Goal: Task Accomplishment & Management: Manage account settings

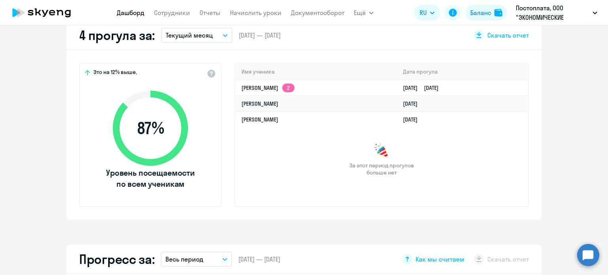
scroll to position [237, 0]
select select "30"
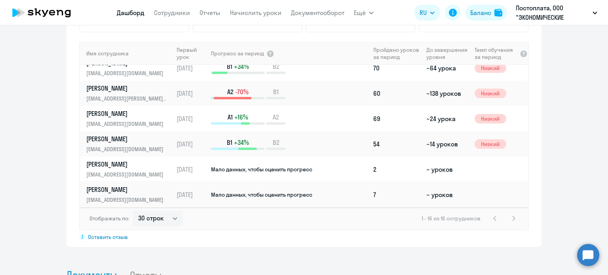
scroll to position [594, 0]
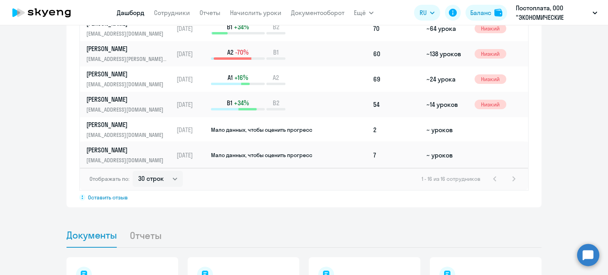
click at [247, 152] on span "Мало данных, чтобы оценить прогресс" at bounding box center [261, 155] width 101 height 7
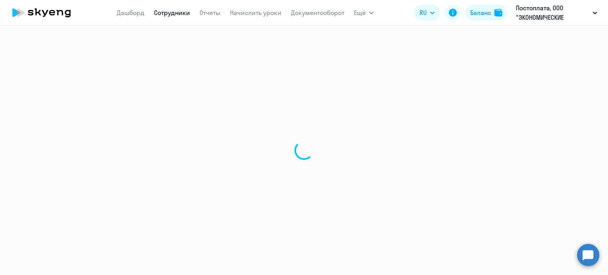
select select "english"
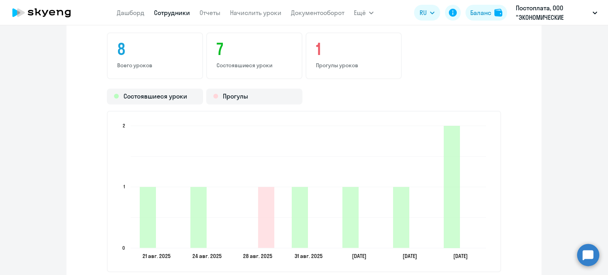
scroll to position [871, 0]
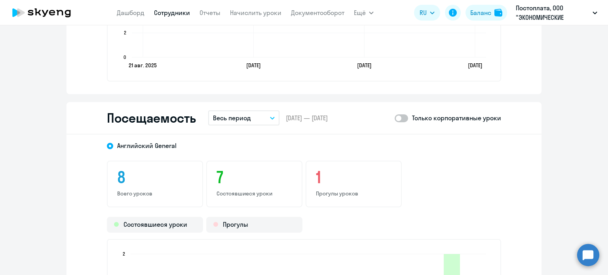
click at [401, 116] on span at bounding box center [401, 118] width 13 height 8
click at [395, 118] on input "checkbox" at bounding box center [394, 118] width 0 height 0
click at [401, 116] on span at bounding box center [401, 118] width 13 height 8
click at [395, 118] on input "checkbox" at bounding box center [394, 118] width 0 height 0
checkbox input "false"
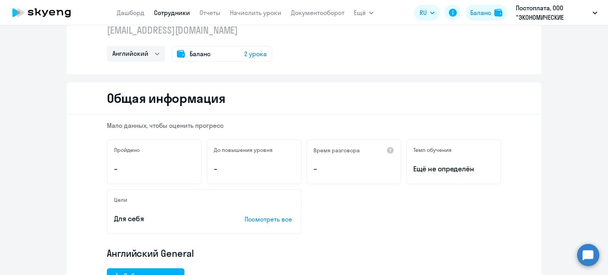
scroll to position [0, 0]
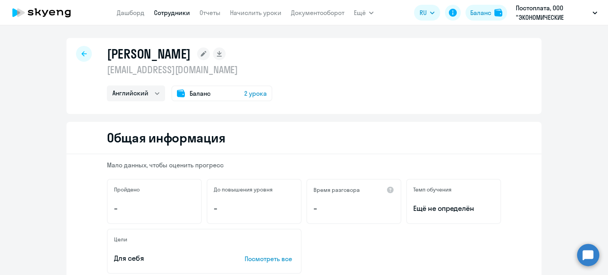
click at [83, 53] on icon at bounding box center [84, 54] width 5 height 6
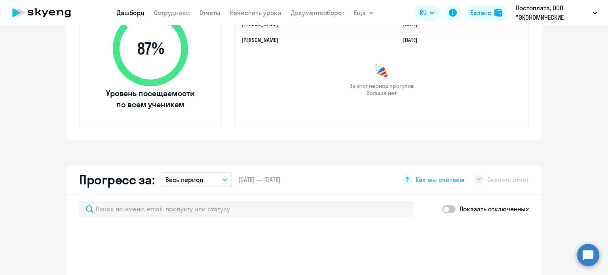
scroll to position [435, 0]
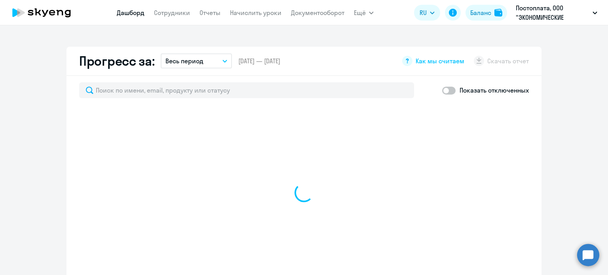
select select "30"
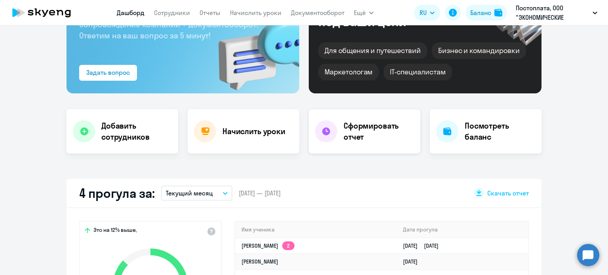
scroll to position [0, 0]
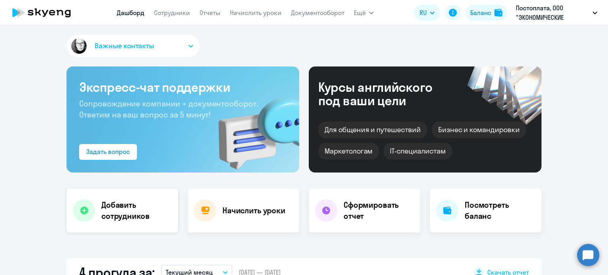
click at [112, 212] on h4 "Добавить сотрудников" at bounding box center [136, 210] width 70 height 22
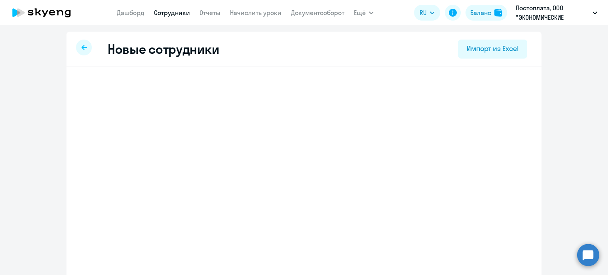
select select "english_adult_not_native_speaker"
select select "3"
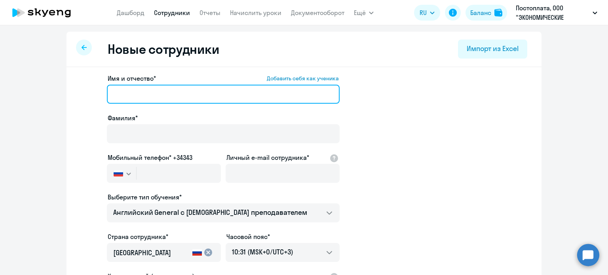
click at [184, 95] on input "Имя и отчество* Добавить себя как ученика" at bounding box center [223, 94] width 233 height 19
type input "Диана"
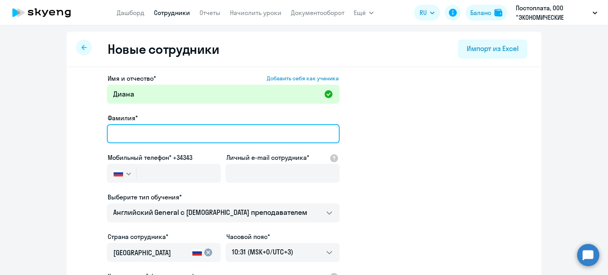
click at [166, 136] on input "Фамилия*" at bounding box center [223, 133] width 233 height 19
type input "[PERSON_NAME]"
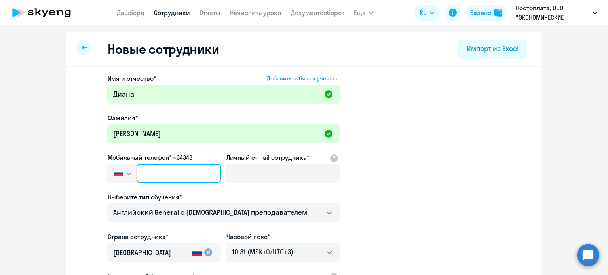
click at [161, 172] on input "text" at bounding box center [179, 173] width 84 height 19
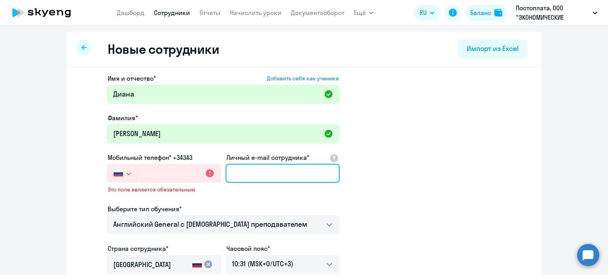
click at [233, 175] on input "Личный e-mail сотрудника*" at bounding box center [283, 173] width 114 height 19
type input "[EMAIL_ADDRESS][DOMAIN_NAME]"
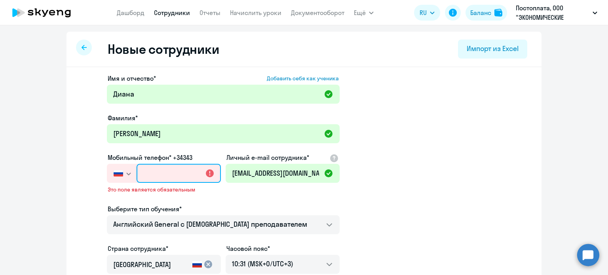
click at [182, 172] on input "text" at bounding box center [179, 173] width 84 height 19
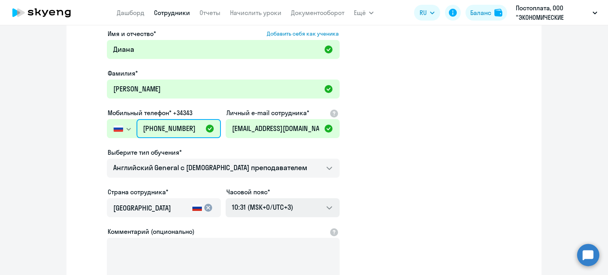
scroll to position [79, 0]
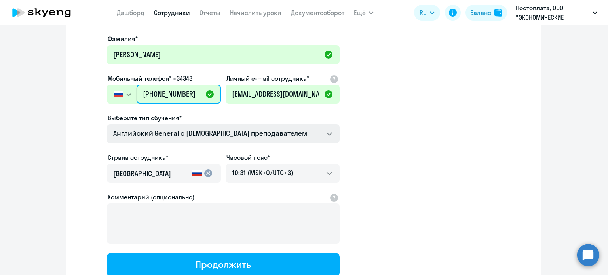
type input "[PHONE_NUMBER]"
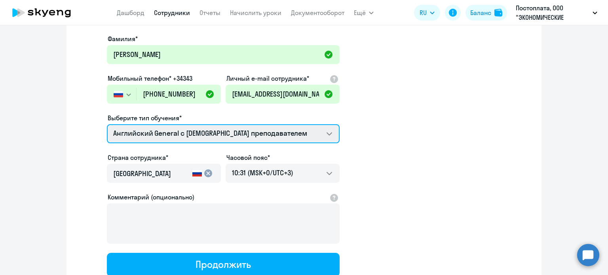
click at [217, 135] on select "Английский General с [DEMOGRAPHIC_DATA] преподавателем Английский General с [DE…" at bounding box center [223, 133] width 233 height 19
click at [107, 124] on select "Английский General с [DEMOGRAPHIC_DATA] преподавателем Английский General с [DE…" at bounding box center [223, 133] width 233 height 19
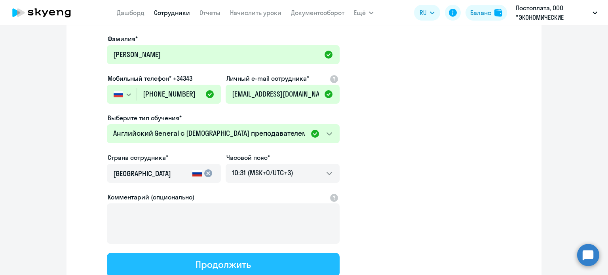
click at [285, 262] on button "Продолжить" at bounding box center [223, 265] width 233 height 24
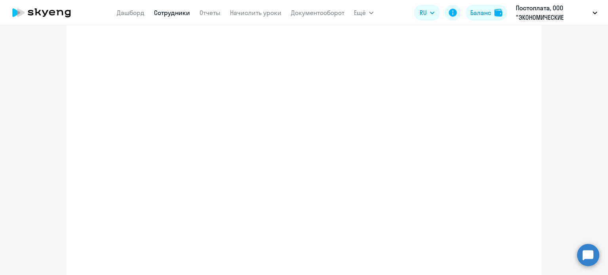
select select "english_adult_not_native_speaker"
select select "3"
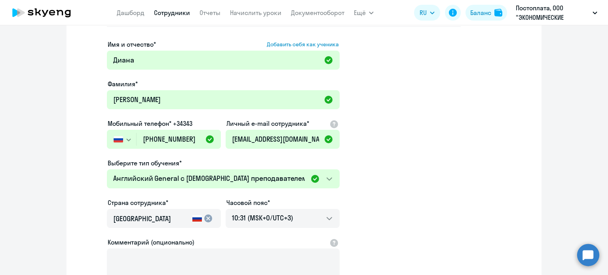
scroll to position [4, 0]
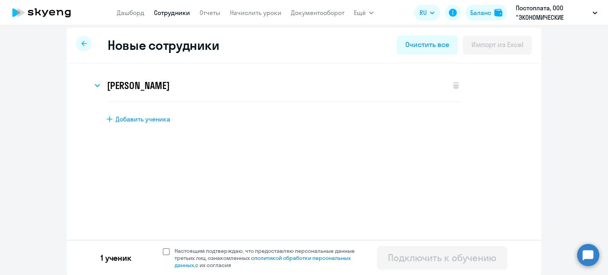
click at [164, 250] on span at bounding box center [166, 251] width 7 height 7
click at [163, 247] on input "Настоящим подтверждаю, что предоставляю персональные данные третьих лиц, ознако…" at bounding box center [162, 247] width 0 height 0
checkbox input "true"
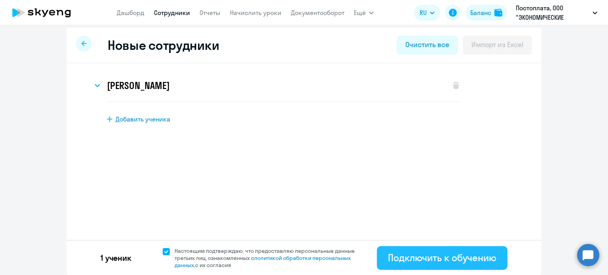
click at [442, 256] on div "Подключить к обучению" at bounding box center [442, 257] width 108 height 13
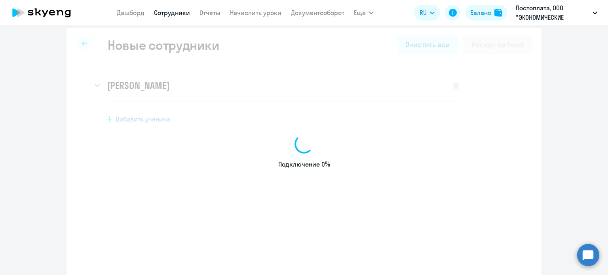
select select "english_adult_not_native_speaker"
select select "3"
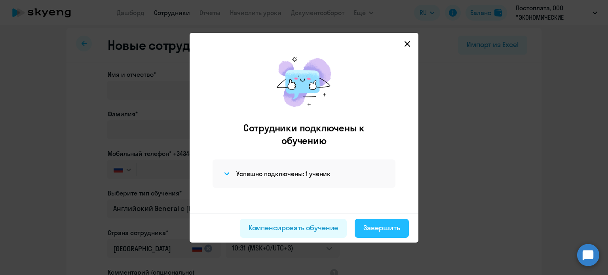
click at [374, 229] on div "Завершить" at bounding box center [381, 228] width 37 height 10
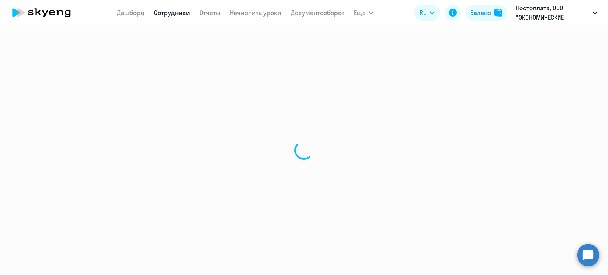
select select "30"
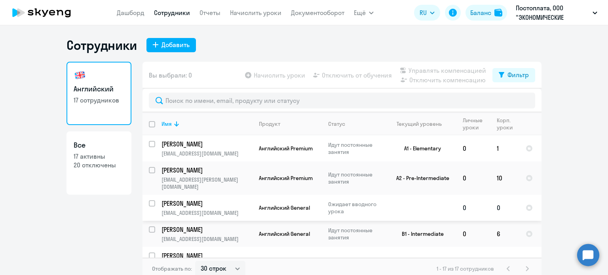
click at [196, 199] on p "[PERSON_NAME]" at bounding box center [205, 203] width 89 height 9
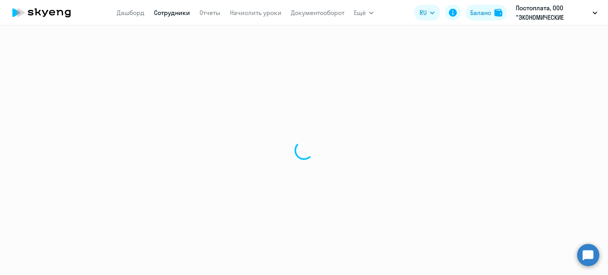
select select "english"
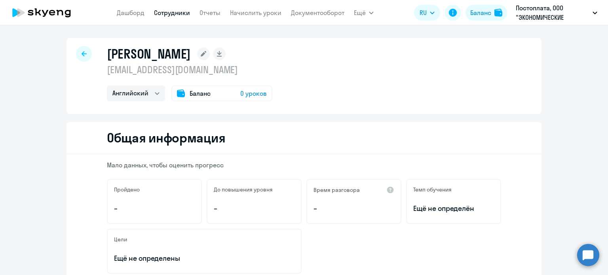
click at [210, 57] on icon at bounding box center [203, 53] width 13 height 13
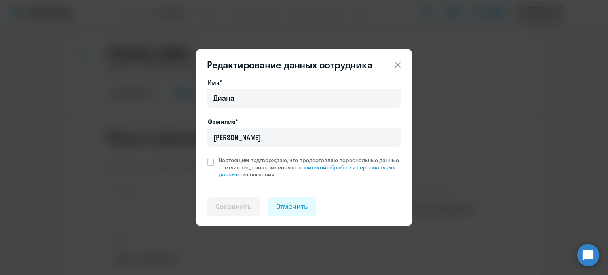
click at [396, 67] on icon at bounding box center [397, 64] width 9 height 9
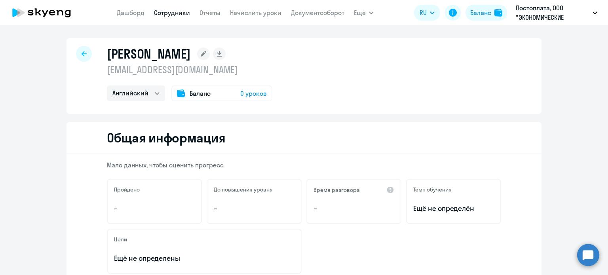
click at [212, 93] on div "Баланс 0 уроков" at bounding box center [221, 93] width 101 height 16
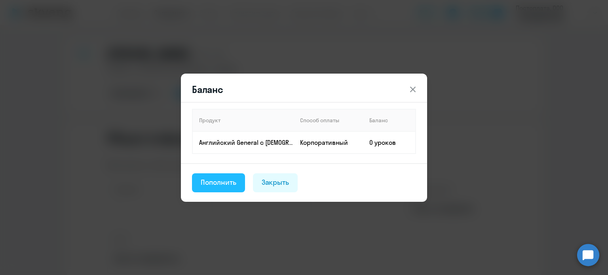
click at [234, 182] on div "Пополнить" at bounding box center [219, 182] width 36 height 10
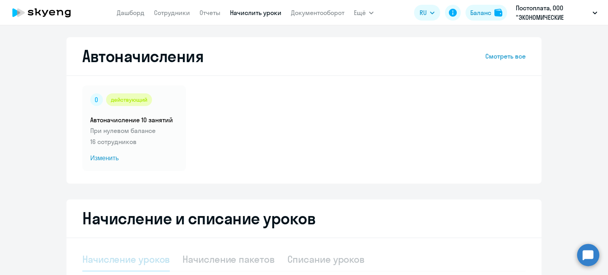
select select "10"
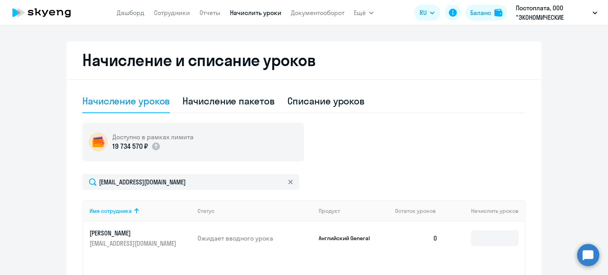
scroll to position [237, 0]
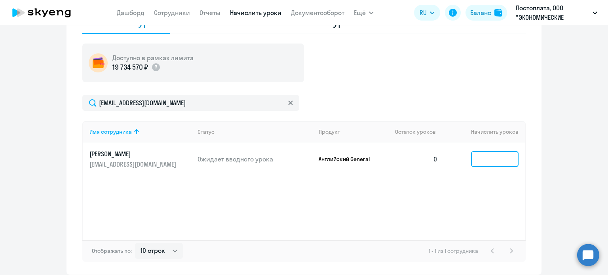
click at [478, 158] on input at bounding box center [494, 159] width 47 height 16
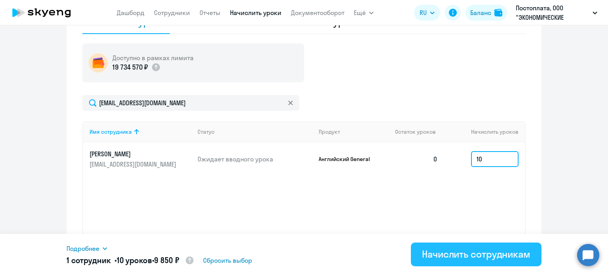
type input "10"
click at [461, 253] on div "Начислить сотрудникам" at bounding box center [476, 254] width 108 height 13
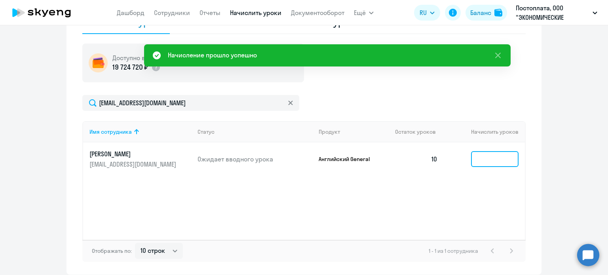
click at [486, 161] on input at bounding box center [494, 159] width 47 height 16
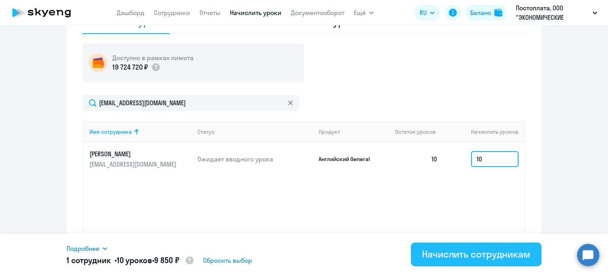
type input "10"
click at [467, 251] on div "Начислить сотрудникам" at bounding box center [476, 254] width 108 height 13
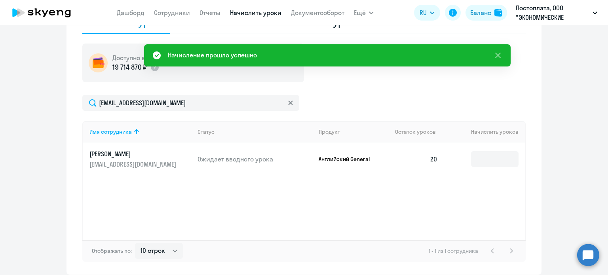
scroll to position [158, 0]
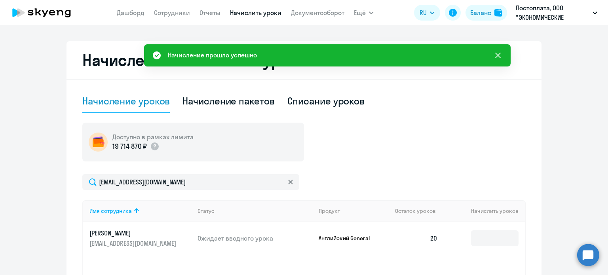
click at [501, 54] on icon at bounding box center [497, 55] width 9 height 9
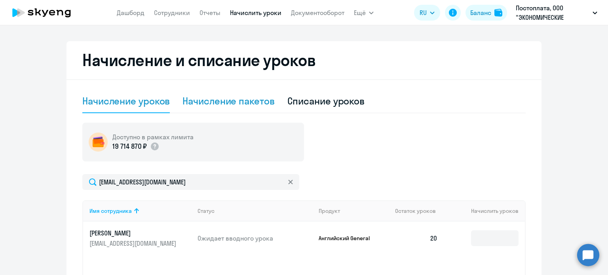
click at [194, 102] on div "Начисление пакетов" at bounding box center [228, 101] width 92 height 13
select select "10"
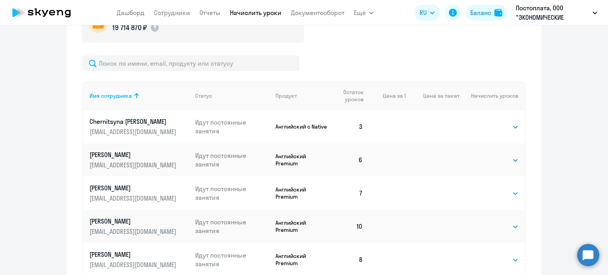
scroll to position [0, 0]
click at [496, 128] on select "Выбрать 4 8 16 32 64 96 128" at bounding box center [502, 126] width 32 height 9
click at [489, 159] on select "Выбрать 4 8 16 32 64 96 128" at bounding box center [502, 160] width 32 height 9
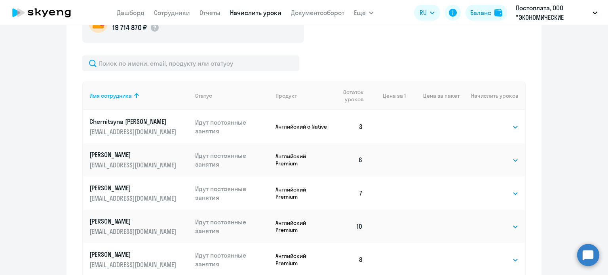
scroll to position [158, 0]
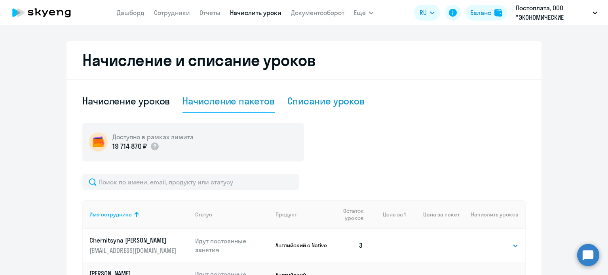
click at [347, 93] on div "Списание уроков" at bounding box center [326, 101] width 78 height 24
select select "10"
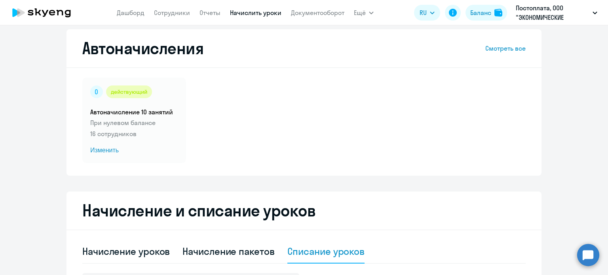
scroll to position [0, 0]
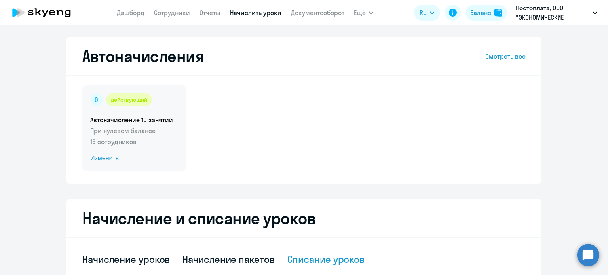
click at [104, 156] on span "Изменить" at bounding box center [134, 158] width 88 height 9
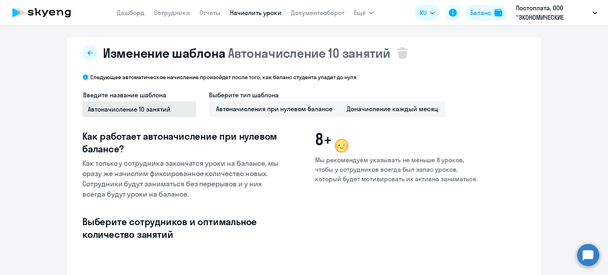
select select "10"
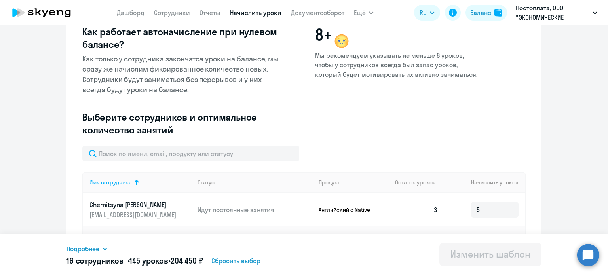
scroll to position [40, 0]
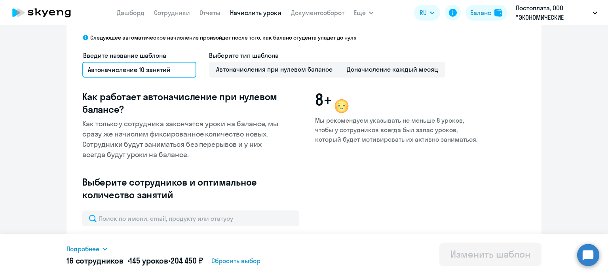
click at [168, 74] on input "Автоначисление 10 занятий" at bounding box center [139, 70] width 114 height 16
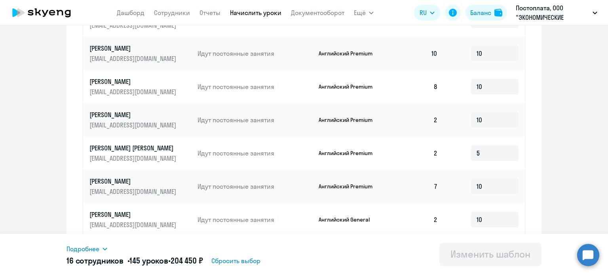
scroll to position [429, 0]
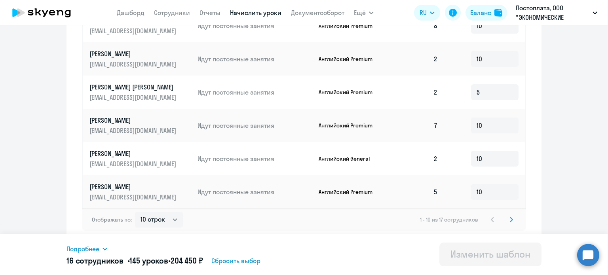
click at [510, 217] on icon at bounding box center [511, 220] width 3 height 6
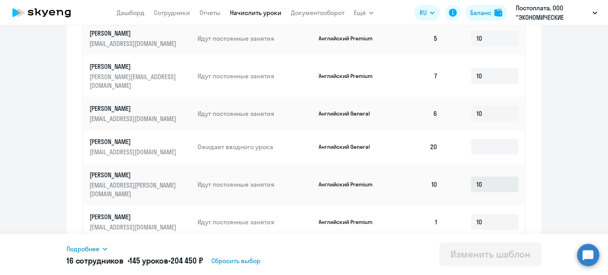
scroll to position [321, 0]
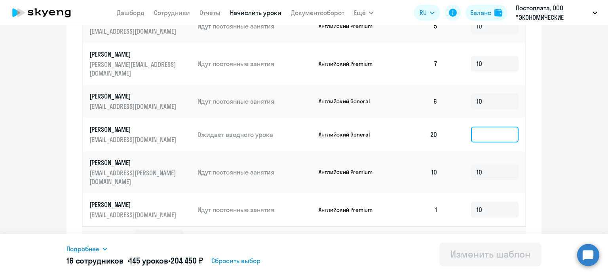
click at [486, 129] on input at bounding box center [494, 135] width 47 height 16
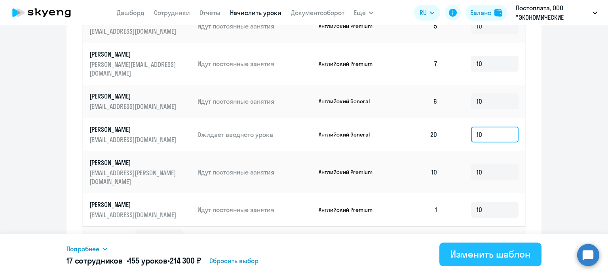
type input "10"
click at [465, 251] on div "Изменить шаблон" at bounding box center [490, 254] width 80 height 13
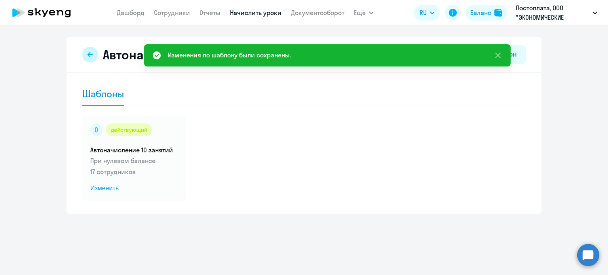
click at [91, 54] on icon at bounding box center [89, 54] width 5 height 5
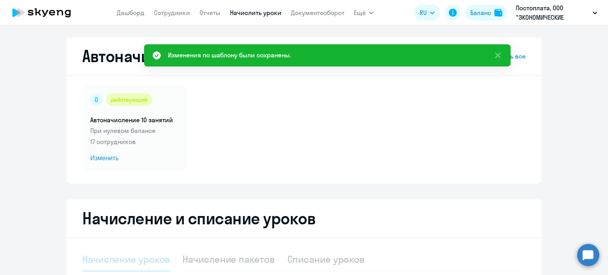
select select "10"
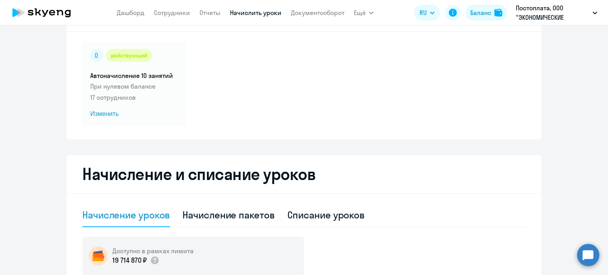
scroll to position [119, 0]
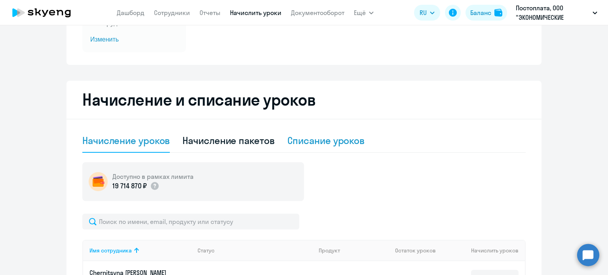
click at [313, 145] on div "Списание уроков" at bounding box center [326, 140] width 78 height 13
select select "10"
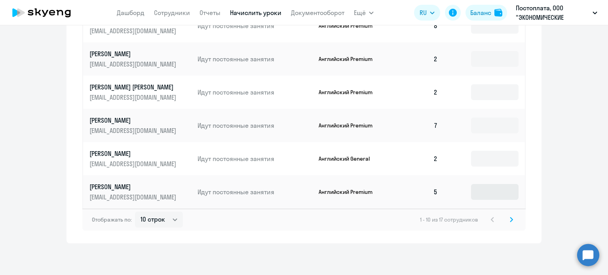
scroll to position [10, 0]
click at [511, 220] on svg-icon at bounding box center [511, 219] width 9 height 9
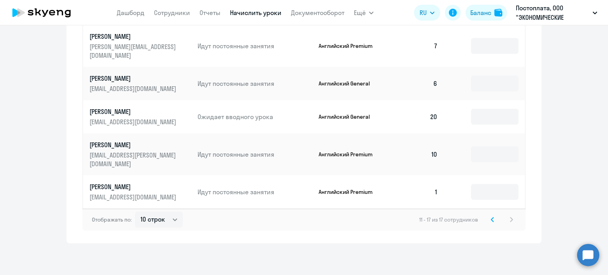
scroll to position [353, 0]
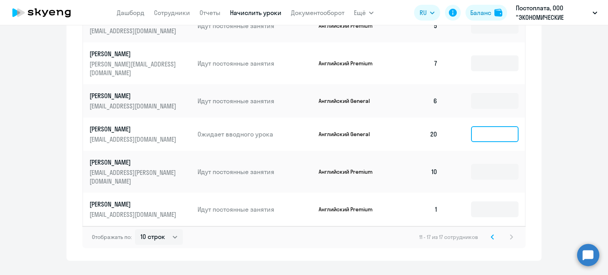
click at [481, 126] on input at bounding box center [494, 134] width 47 height 16
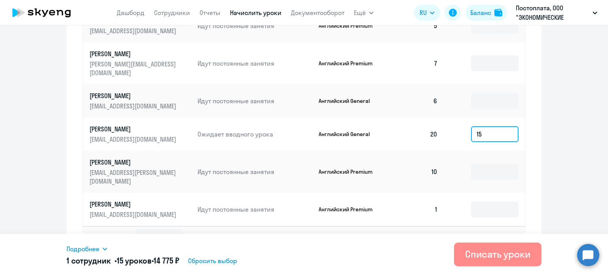
type input "15"
click at [498, 252] on div "Списать уроки" at bounding box center [497, 254] width 65 height 13
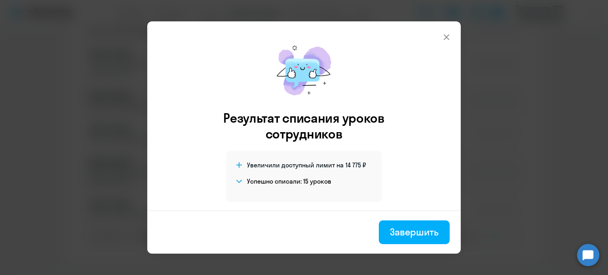
click at [446, 38] on icon at bounding box center [447, 37] width 6 height 6
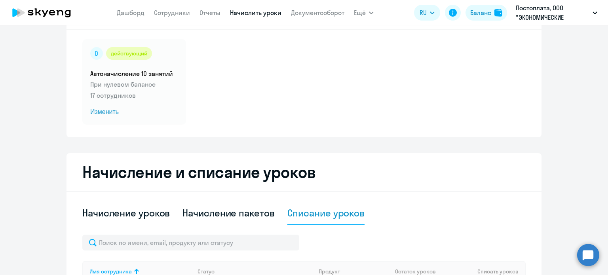
scroll to position [0, 0]
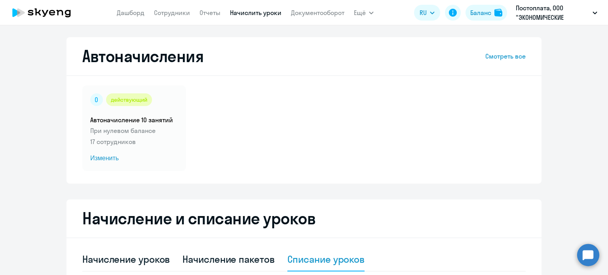
click at [48, 17] on icon at bounding box center [42, 13] width 70 height 20
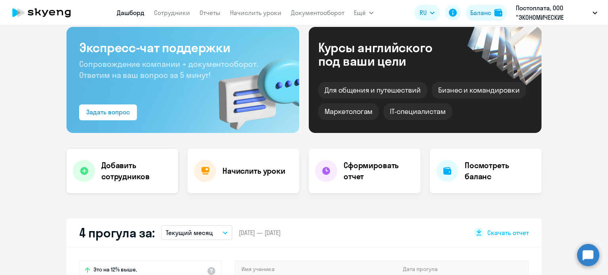
click at [117, 168] on h4 "Добавить сотрудников" at bounding box center [136, 171] width 70 height 22
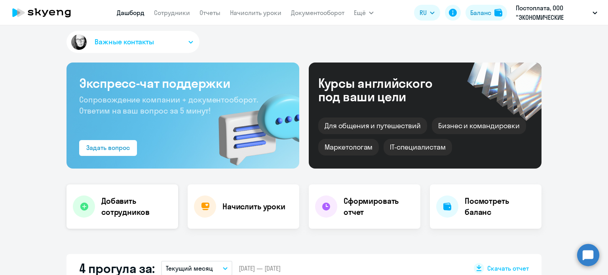
select select "english_adult_not_native_speaker"
select select "3"
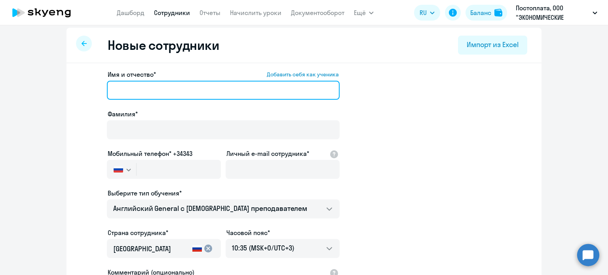
click at [184, 92] on input "Имя и отчество* Добавить себя как ученика" at bounding box center [223, 90] width 233 height 19
type input "[PERSON_NAME]"
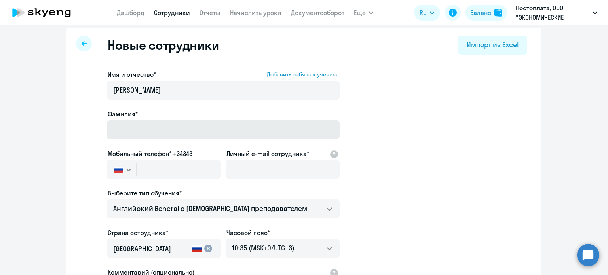
drag, startPoint x: 225, startPoint y: 110, endPoint x: 223, endPoint y: 121, distance: 10.8
click at [223, 118] on div "Фамилия*" at bounding box center [223, 113] width 233 height 9
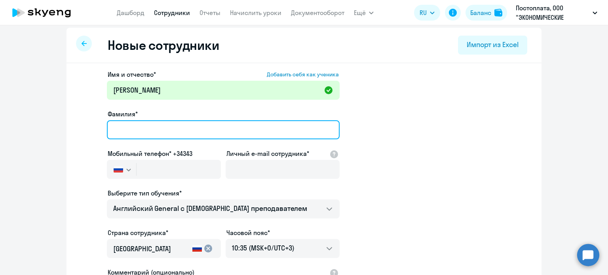
click at [223, 122] on input "Фамилия*" at bounding box center [223, 129] width 233 height 19
type input "[PERSON_NAME]"
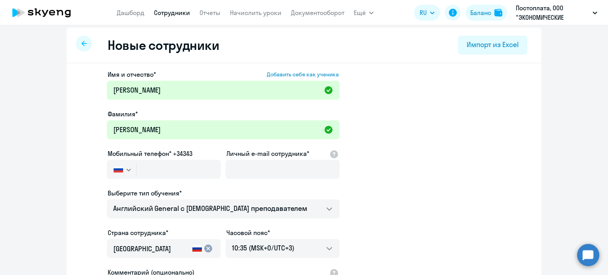
drag, startPoint x: 163, startPoint y: 186, endPoint x: 163, endPoint y: 181, distance: 4.7
click at [163, 182] on ds-form-field "Мобильный телефон* +34343 [GEOGRAPHIC_DATA] +7 [GEOGRAPHIC_DATA] +7 [GEOGRAPHIC…" at bounding box center [164, 169] width 114 height 40
click at [163, 181] on div at bounding box center [164, 180] width 114 height 3
click at [164, 173] on input "text" at bounding box center [179, 169] width 84 height 19
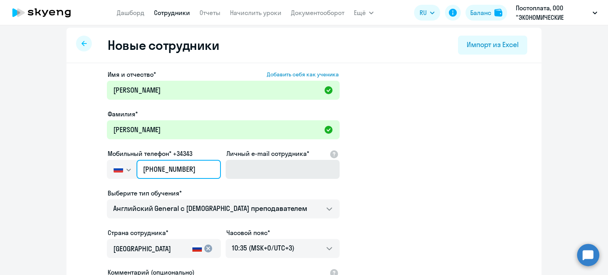
type input "[PHONE_NUMBER]"
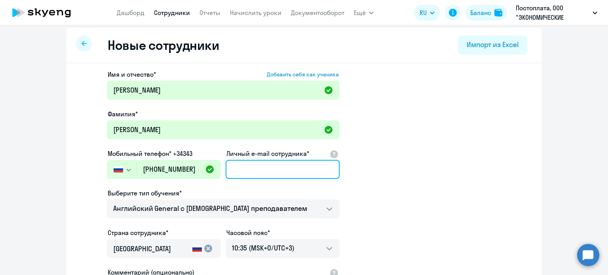
click at [240, 167] on input "Личный e-mail сотрудника*" at bounding box center [283, 169] width 114 height 19
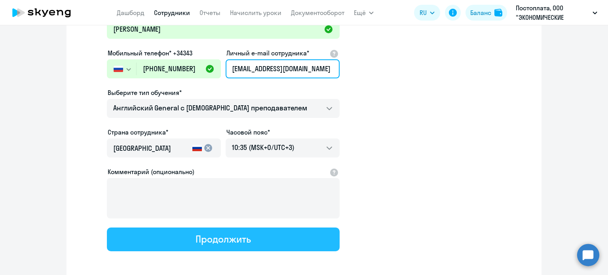
scroll to position [123, 0]
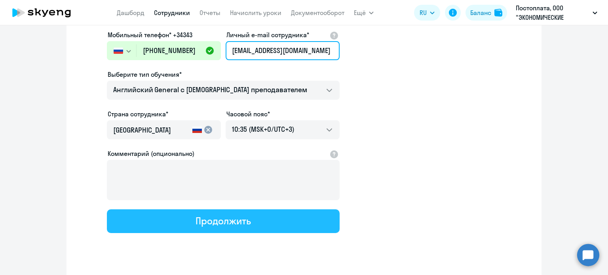
type input "[EMAIL_ADDRESS][DOMAIN_NAME]"
click at [228, 225] on div "Продолжить" at bounding box center [223, 221] width 55 height 13
select select "english_adult_not_native_speaker"
select select "3"
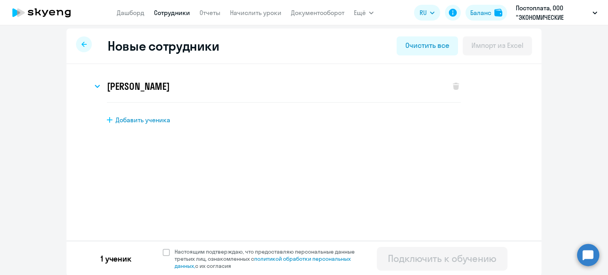
scroll to position [4, 0]
click at [170, 248] on span "Настоящим подтверждаю, что предоставляю персональные данные третьих лиц, ознако…" at bounding box center [267, 257] width 194 height 21
click at [163, 247] on input "Настоящим подтверждаю, что предоставляю персональные данные третьих лиц, ознако…" at bounding box center [162, 247] width 0 height 0
checkbox input "true"
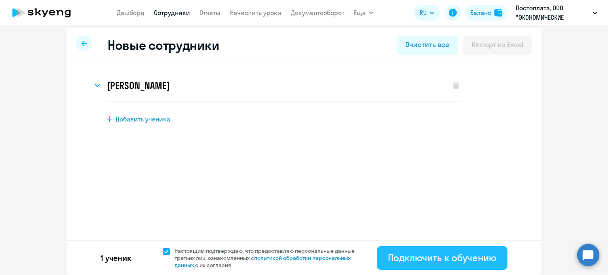
click at [469, 257] on div "Подключить к обучению" at bounding box center [442, 257] width 108 height 13
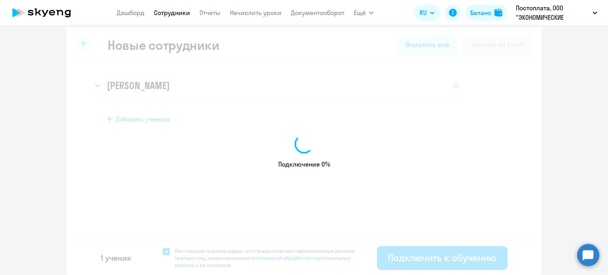
select select "english_adult_not_native_speaker"
select select "3"
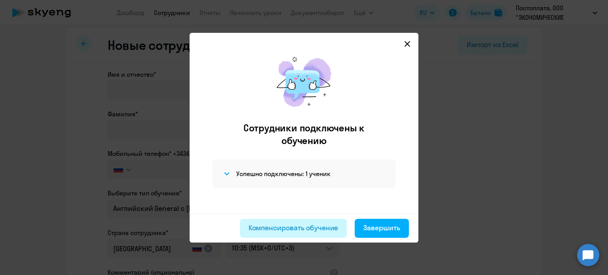
click at [331, 228] on div "Компенсировать обучение" at bounding box center [294, 228] width 90 height 10
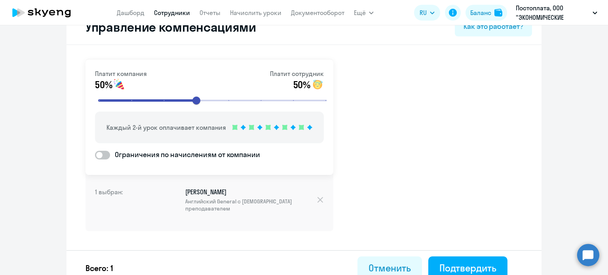
scroll to position [32, 0]
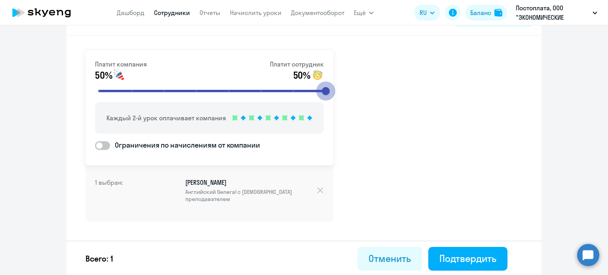
drag, startPoint x: 188, startPoint y: 93, endPoint x: 484, endPoint y: 91, distance: 296.0
type input "8"
click at [335, 91] on input "range" at bounding box center [212, 90] width 245 height 17
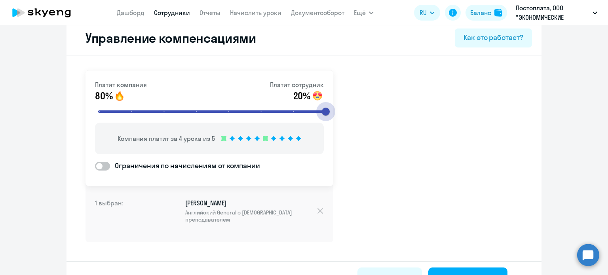
scroll to position [0, 0]
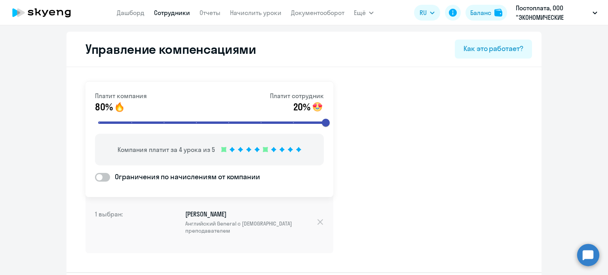
click at [52, 11] on icon at bounding box center [42, 13] width 70 height 20
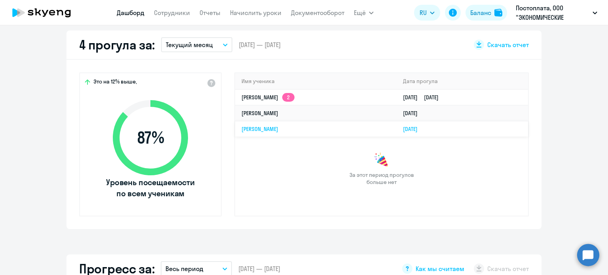
scroll to position [237, 0]
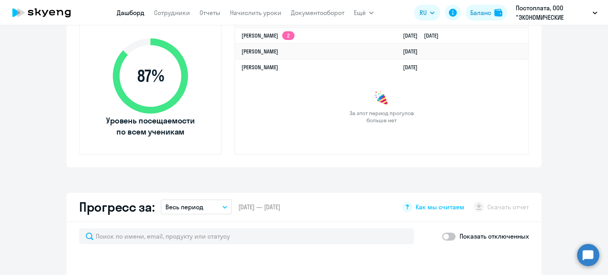
select select "30"
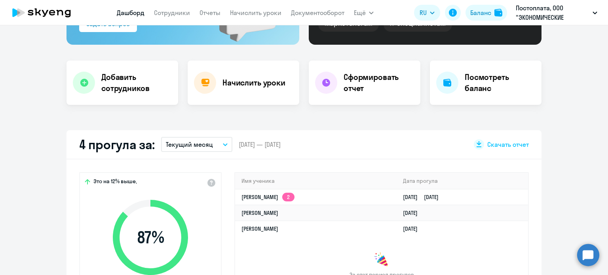
scroll to position [79, 0]
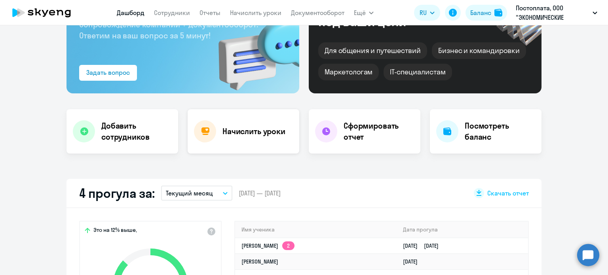
click at [248, 129] on h4 "Начислить уроки" at bounding box center [253, 131] width 63 height 11
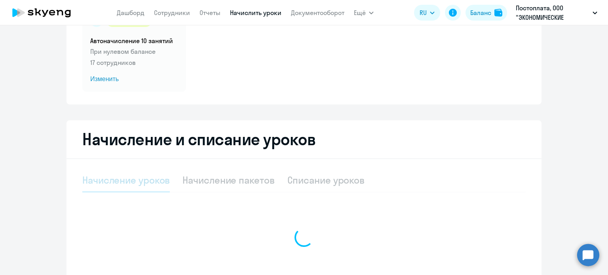
select select "10"
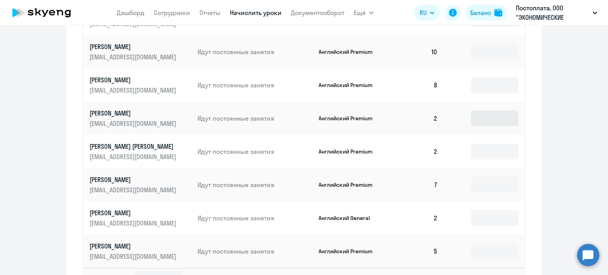
scroll to position [475, 0]
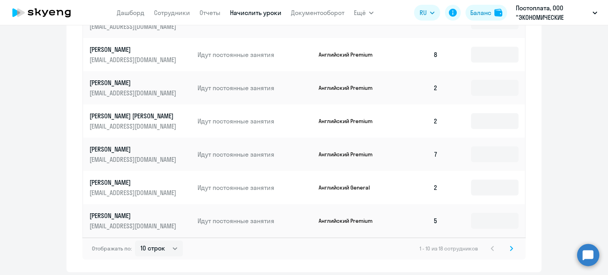
click at [510, 251] on icon at bounding box center [511, 249] width 3 height 6
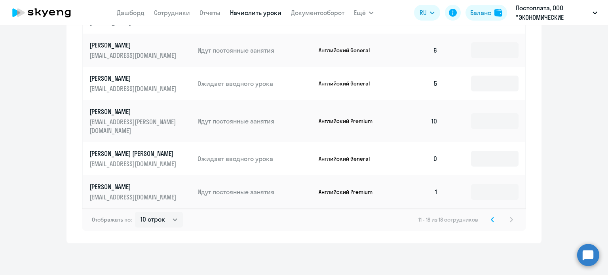
scroll to position [437, 0]
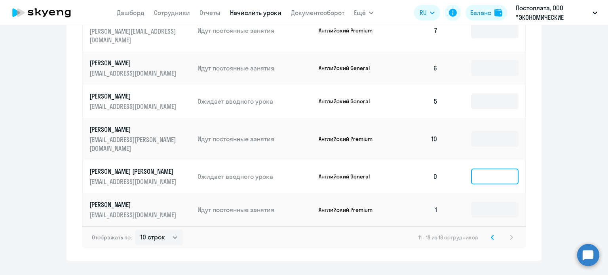
click at [481, 169] on input at bounding box center [494, 177] width 47 height 16
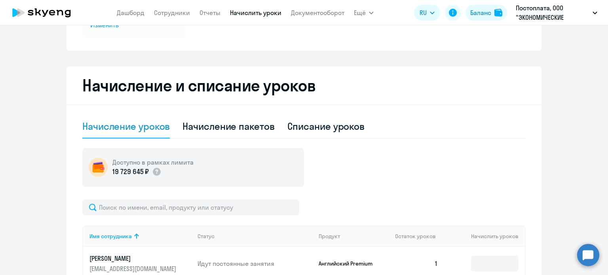
scroll to position [81, 0]
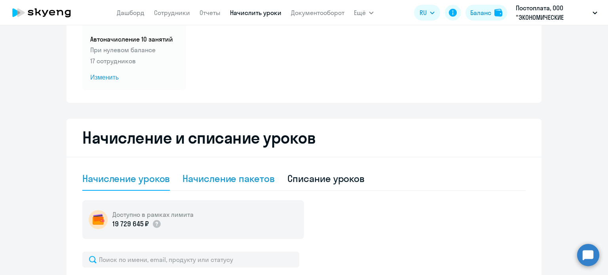
click at [235, 178] on div "Начисление пакетов" at bounding box center [228, 178] width 92 height 13
select select "10"
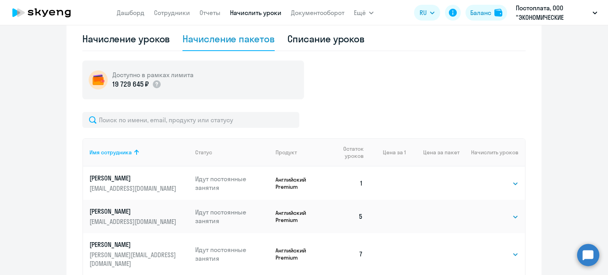
scroll to position [120, 0]
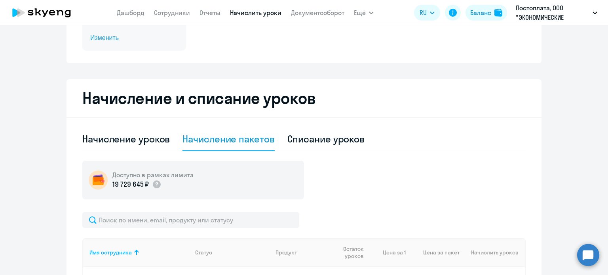
click at [94, 38] on span "Изменить" at bounding box center [134, 37] width 88 height 9
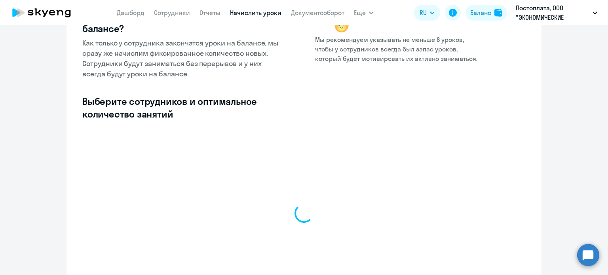
select select "10"
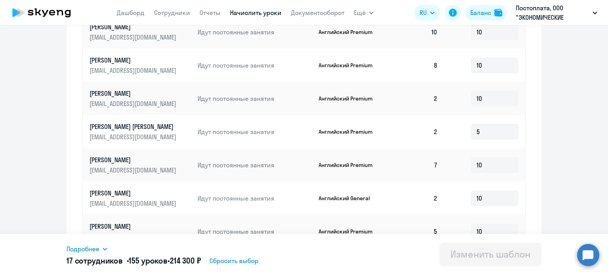
scroll to position [429, 0]
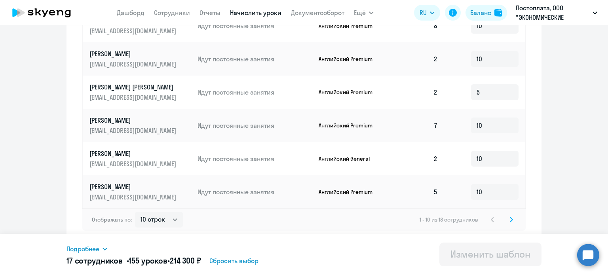
click at [510, 218] on icon at bounding box center [511, 219] width 2 height 4
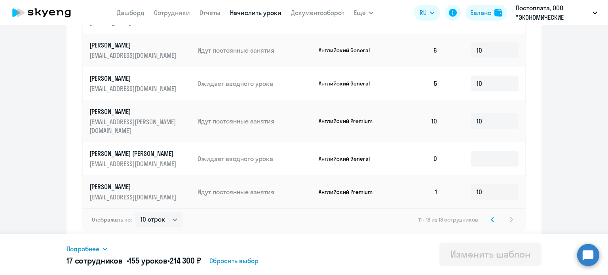
scroll to position [355, 0]
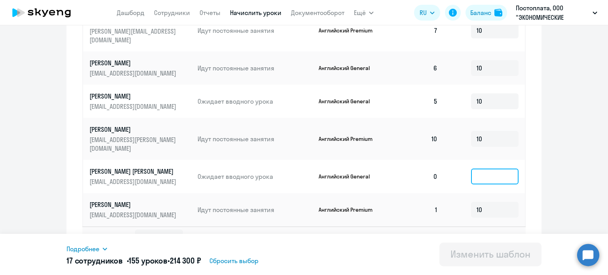
click at [492, 169] on input at bounding box center [494, 177] width 47 height 16
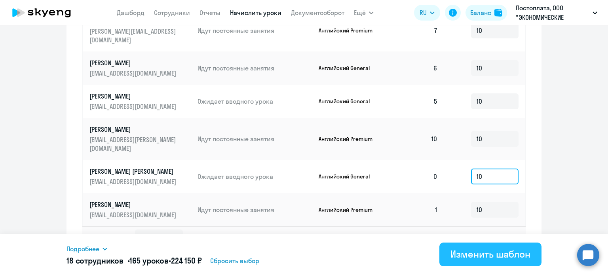
type input "10"
click at [493, 254] on div "Изменить шаблон" at bounding box center [490, 254] width 80 height 13
